Goal: Book appointment/travel/reservation

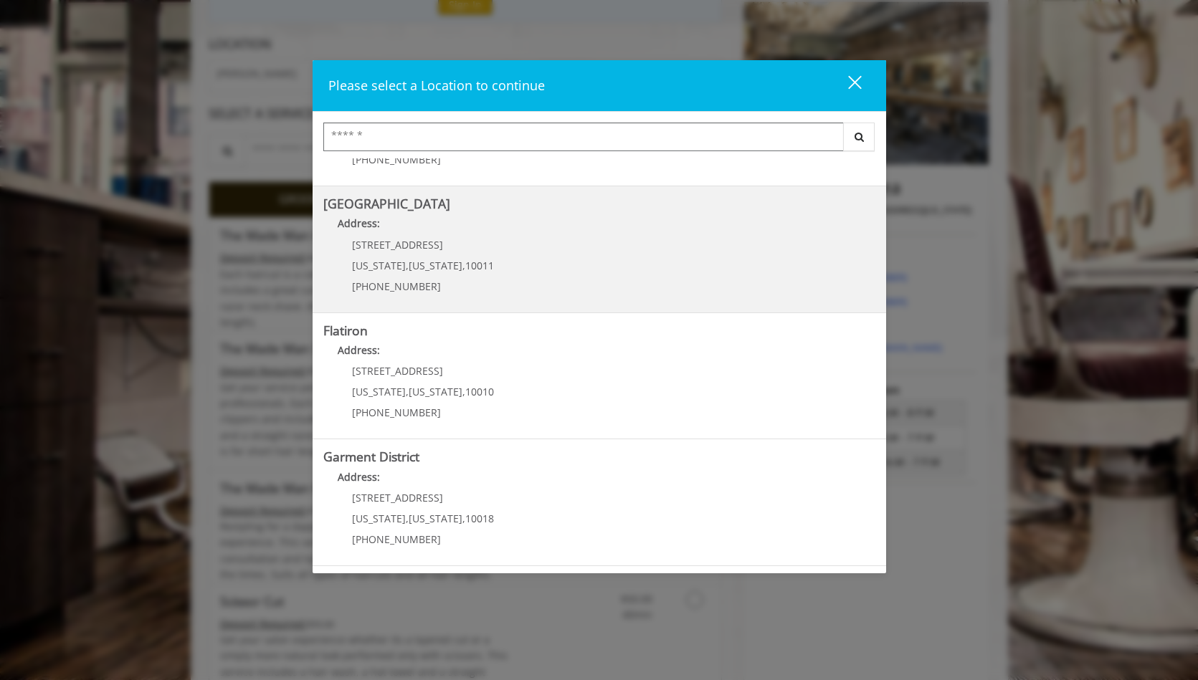
scroll to position [216, 0]
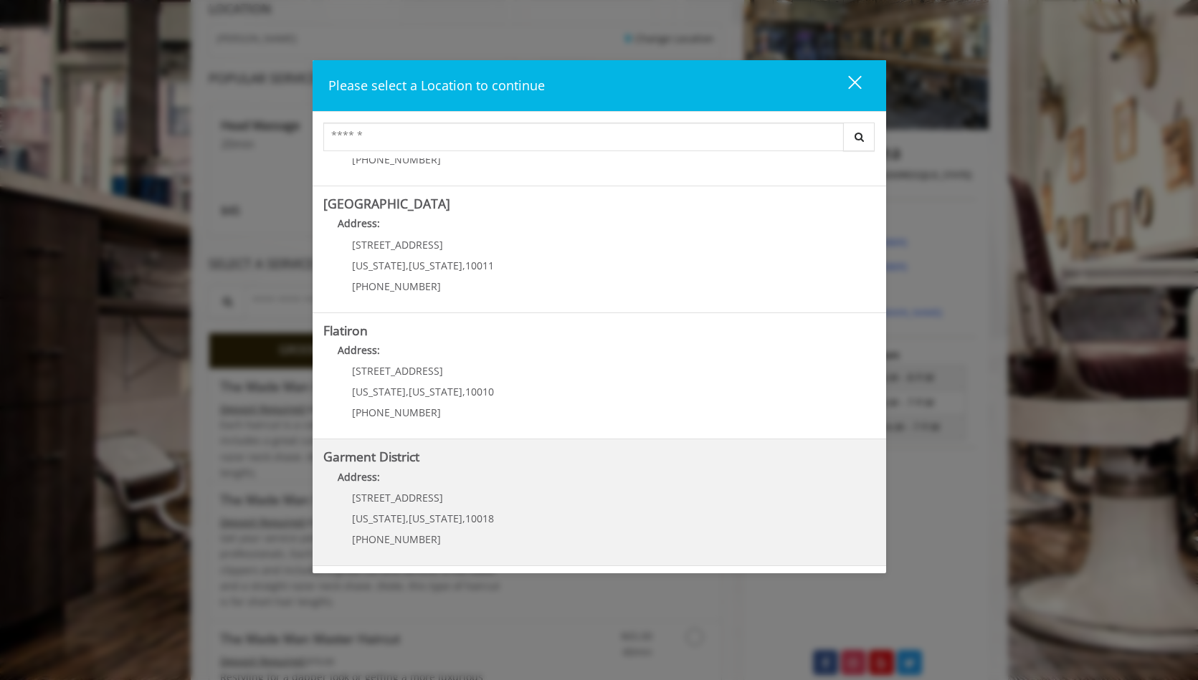
click at [367, 495] on span "[STREET_ADDRESS]" at bounding box center [397, 498] width 91 height 14
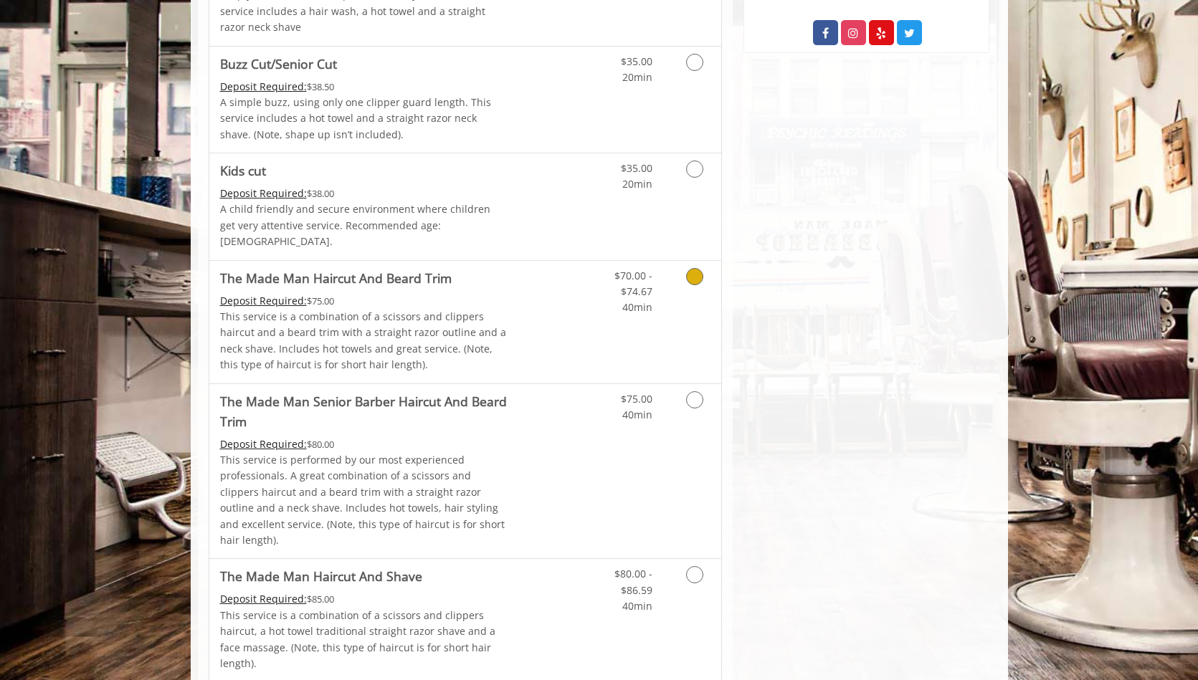
scroll to position [849, 0]
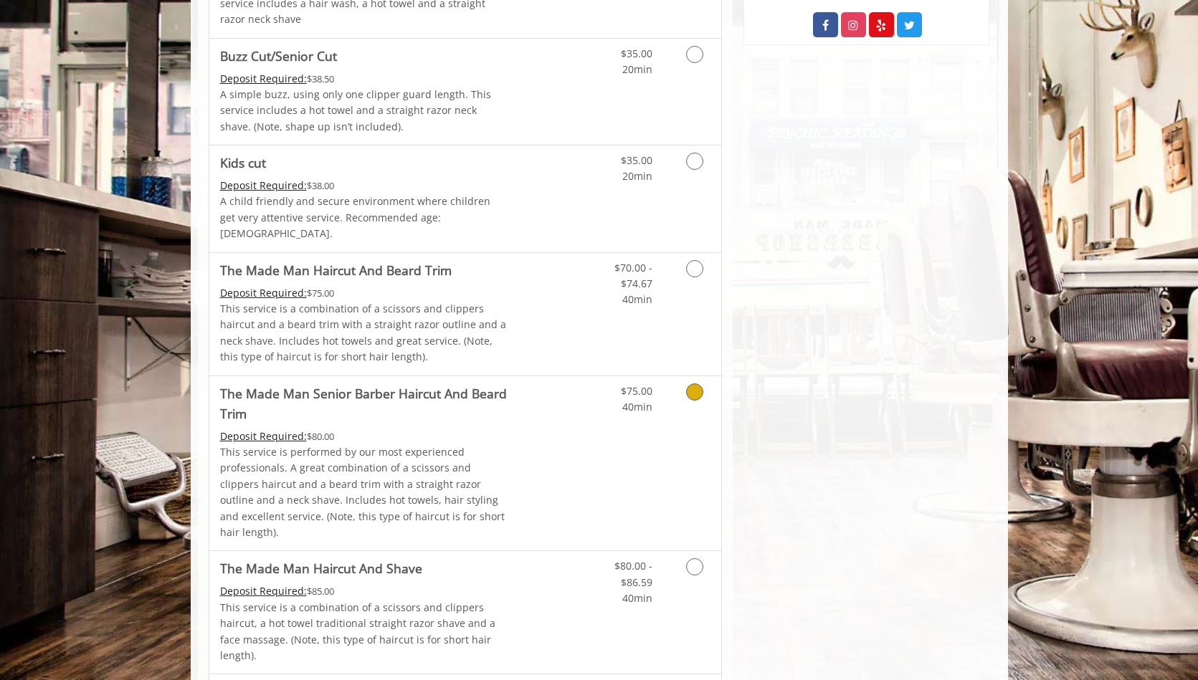
click at [694, 383] on icon "Grooming services" at bounding box center [694, 391] width 17 height 17
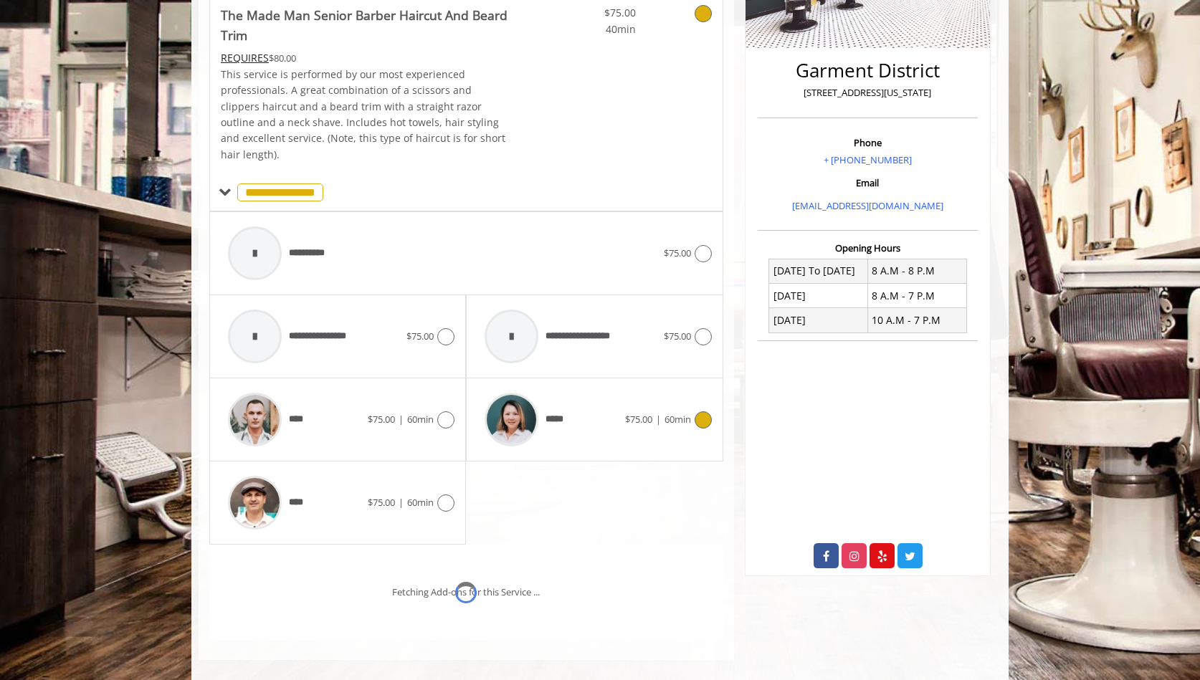
scroll to position [378, 0]
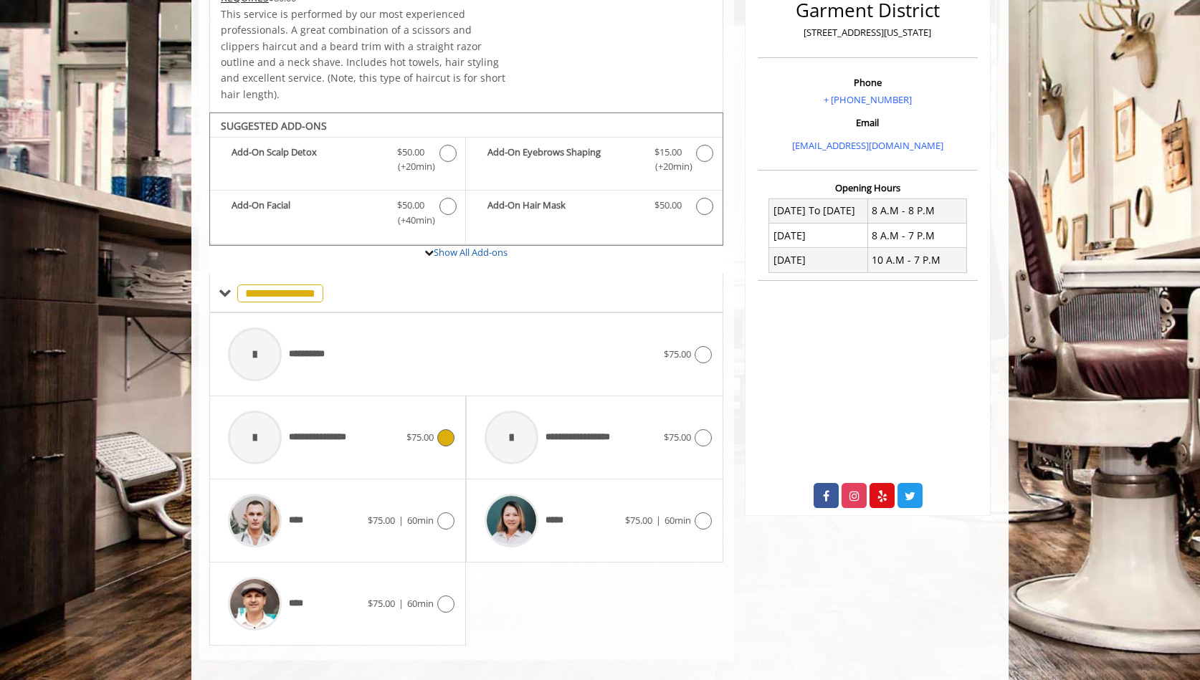
click at [441, 429] on icon at bounding box center [445, 437] width 17 height 17
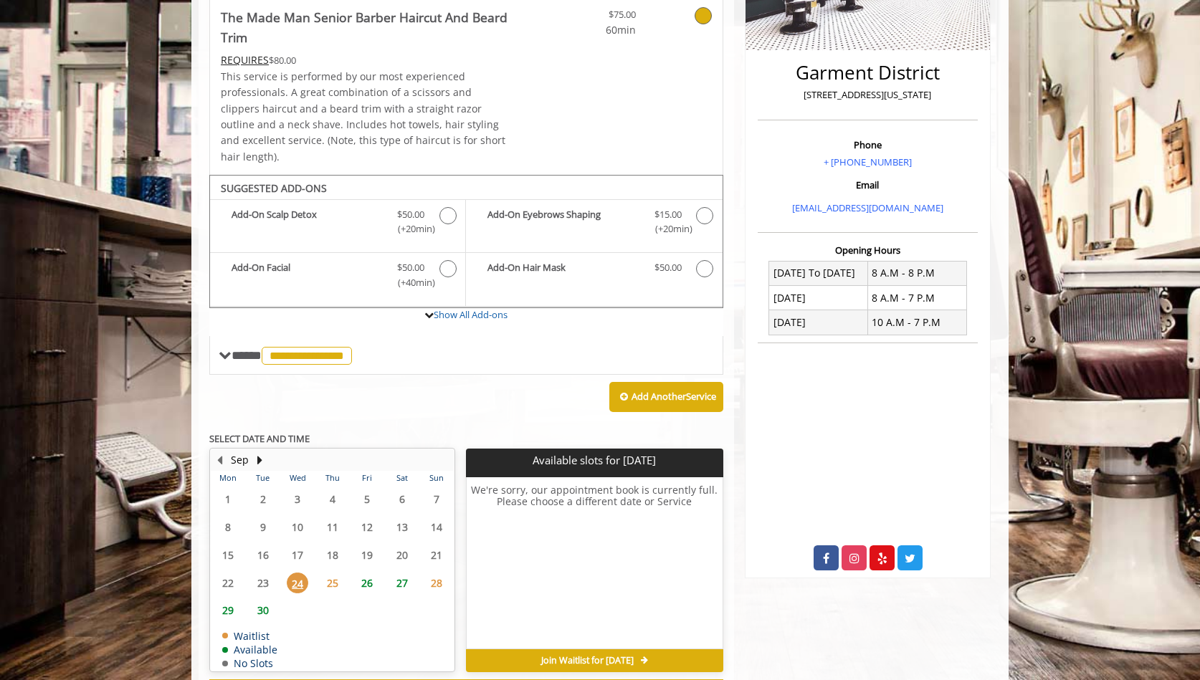
scroll to position [363, 0]
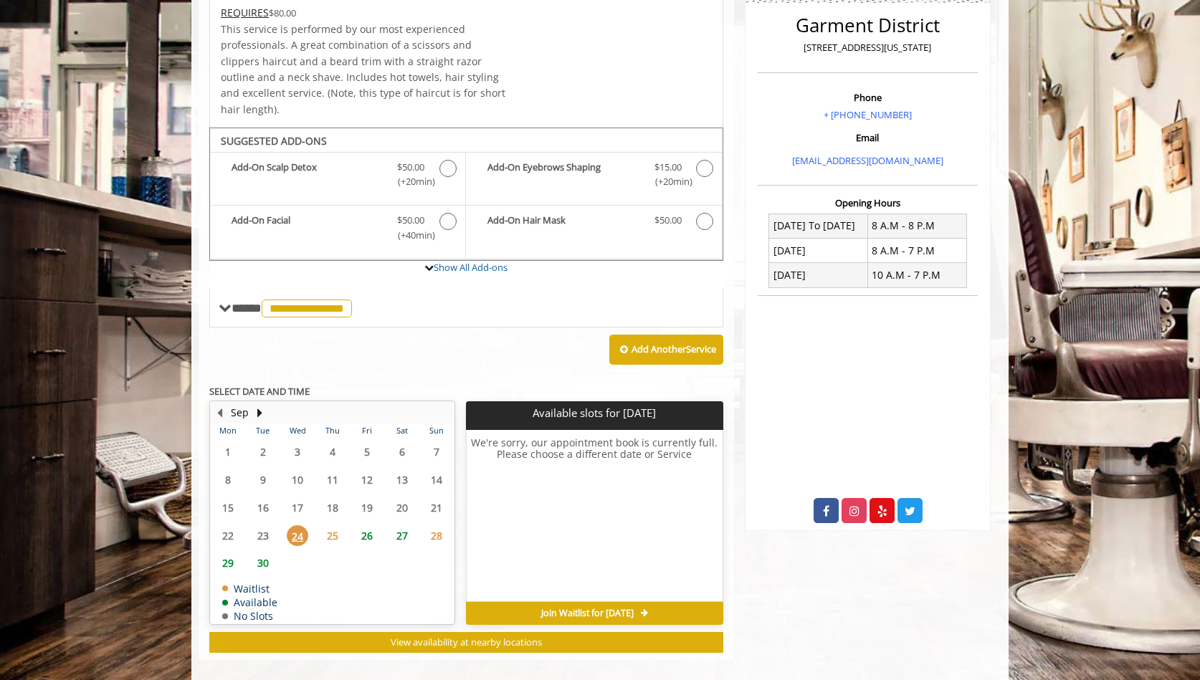
click at [293, 525] on span "24" at bounding box center [298, 535] width 22 height 21
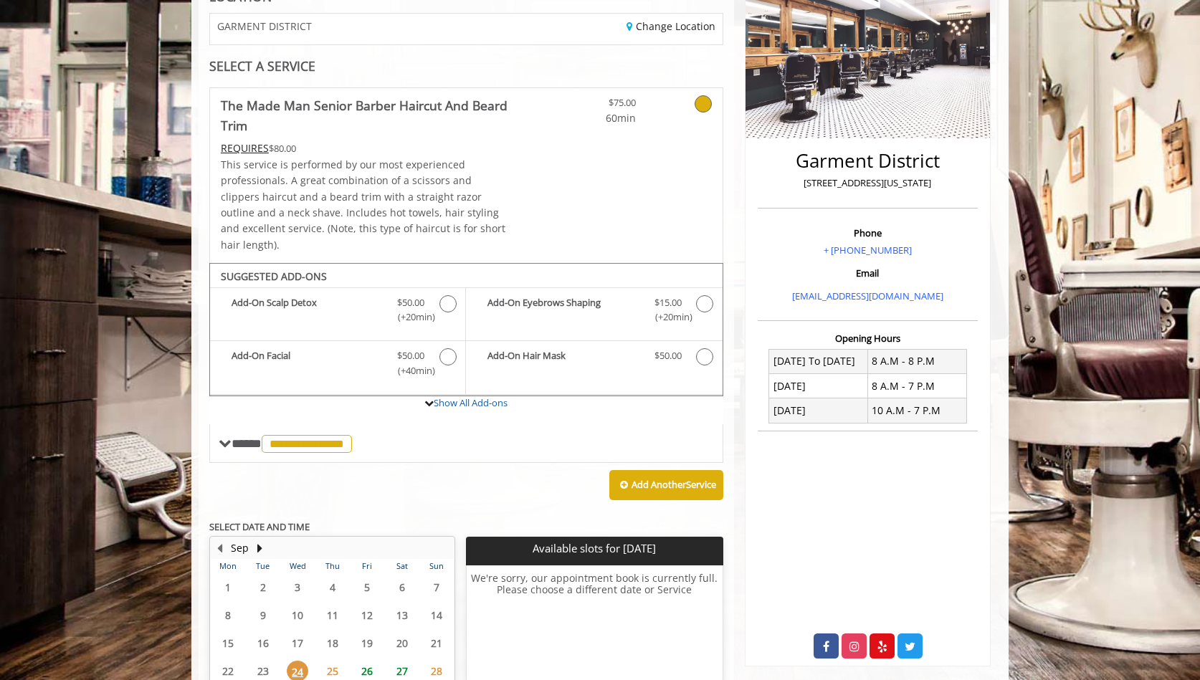
scroll to position [181, 0]
